Goal: Check status

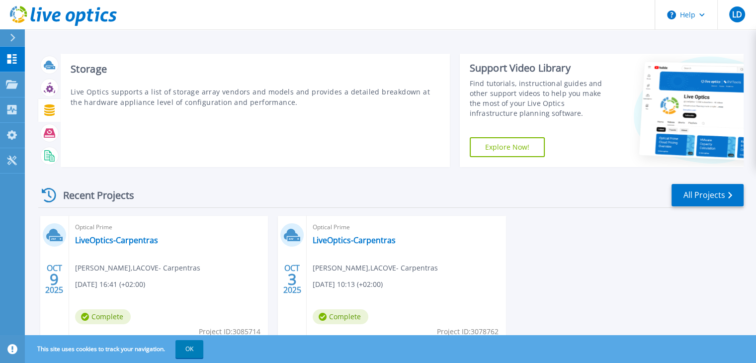
click at [50, 114] on icon at bounding box center [49, 109] width 11 height 11
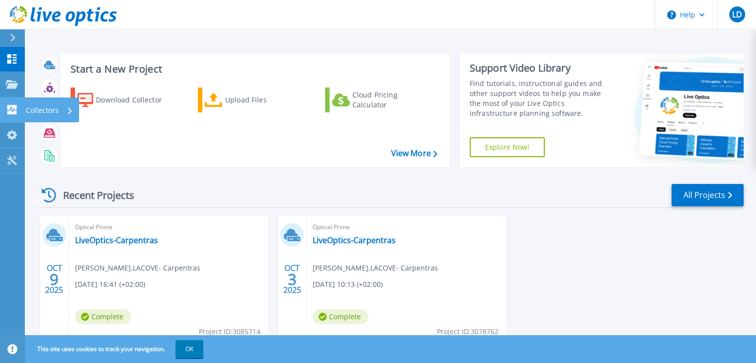
click at [59, 112] on div "Collectors" at bounding box center [49, 110] width 47 height 26
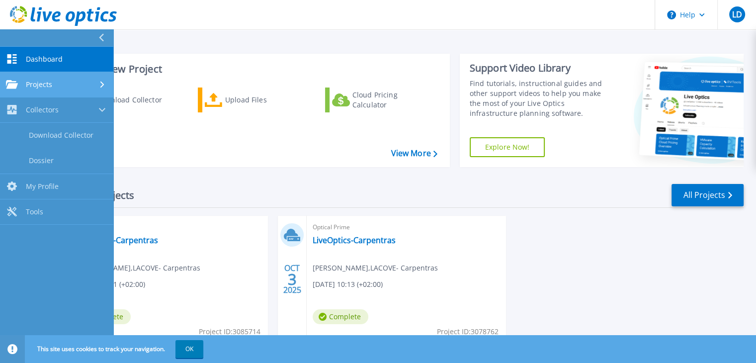
click at [50, 86] on span "Projects" at bounding box center [39, 84] width 26 height 9
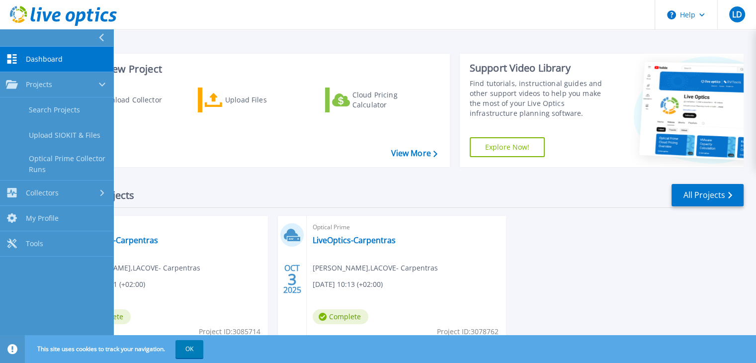
click at [257, 181] on div "Recent Projects All Projects OCT 9 2025 Optical Prime LiveOptics-Carpentras Lau…" at bounding box center [390, 273] width 705 height 197
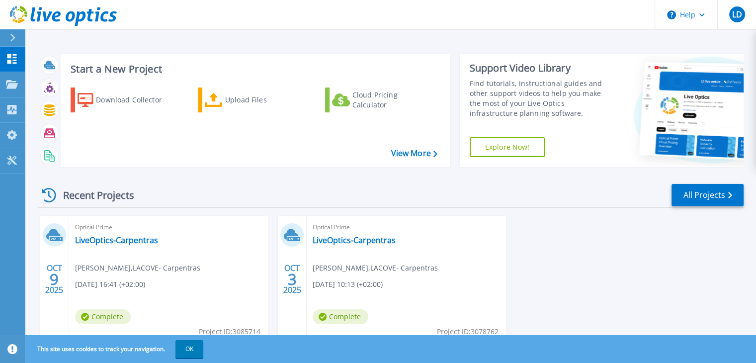
scroll to position [39, 0]
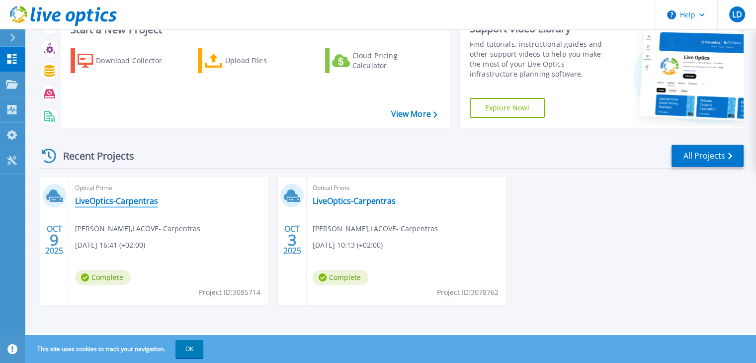
click at [129, 203] on link "LiveOptics-Carpentras" at bounding box center [116, 201] width 83 height 10
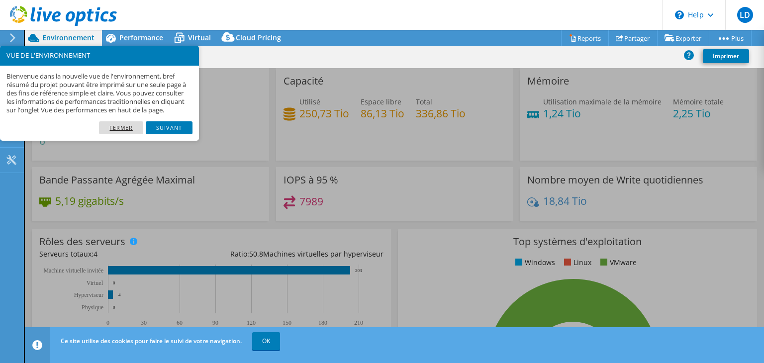
click at [121, 134] on link "Fermer" at bounding box center [121, 127] width 44 height 13
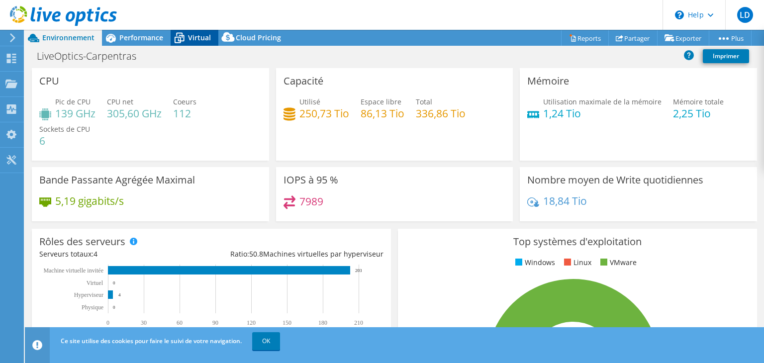
click at [188, 41] on span "Virtual" at bounding box center [199, 37] width 23 height 9
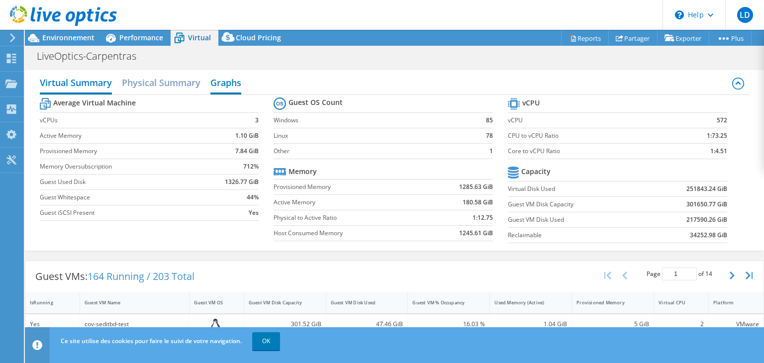
click at [223, 79] on h2 "Graphs" at bounding box center [225, 84] width 31 height 22
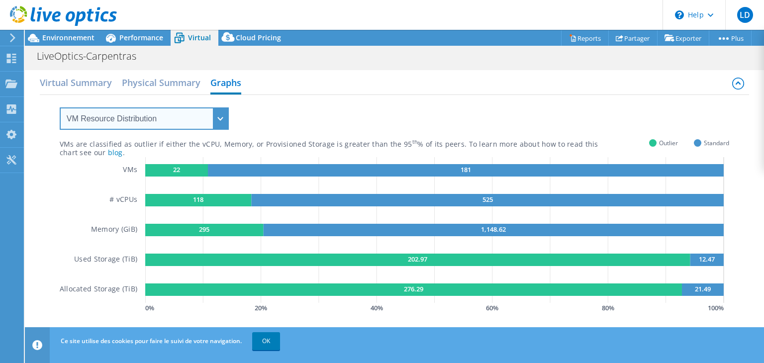
click at [220, 118] on select "VM Resource Distribution Provisioning Contrast Over Provisioning" at bounding box center [144, 118] width 169 height 22
select select "Over Provisioning"
click at [60, 107] on select "VM Resource Distribution Provisioning Contrast Over Provisioning" at bounding box center [144, 118] width 169 height 22
